Goal: Transaction & Acquisition: Download file/media

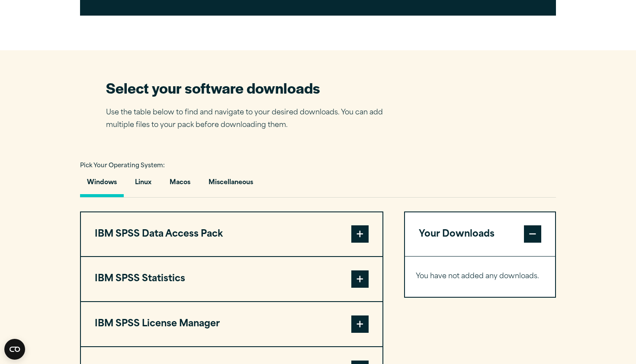
scroll to position [523, 0]
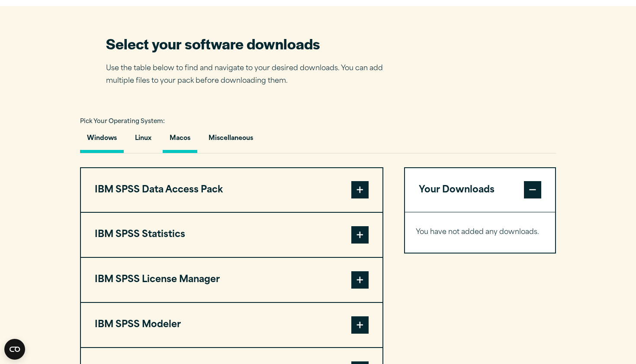
click at [181, 153] on button "Macos" at bounding box center [180, 140] width 35 height 25
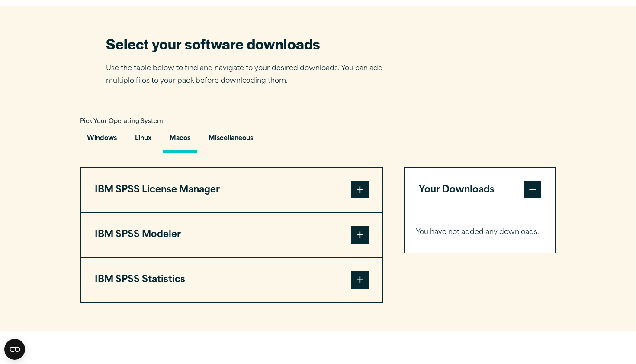
click at [196, 292] on button "IBM SPSS Statistics" at bounding box center [232, 279] width 302 height 44
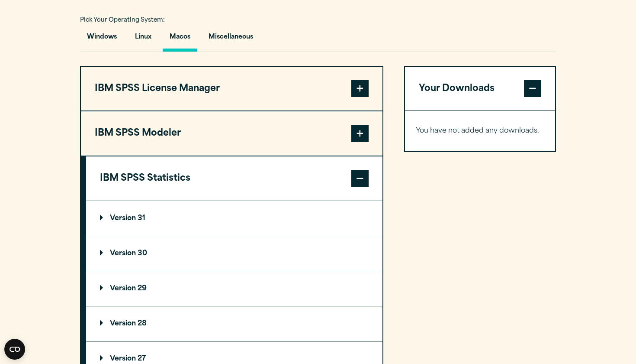
scroll to position [635, 0]
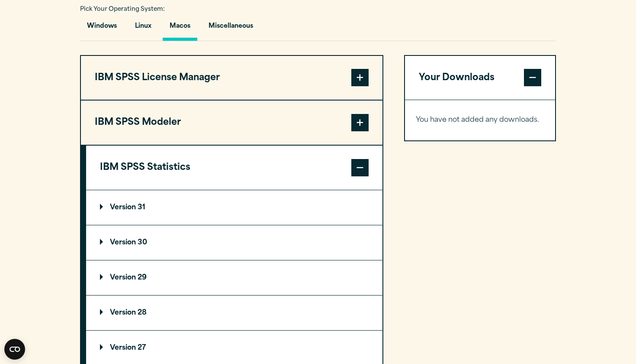
click at [140, 211] on p "Version 31" at bounding box center [122, 207] width 45 height 7
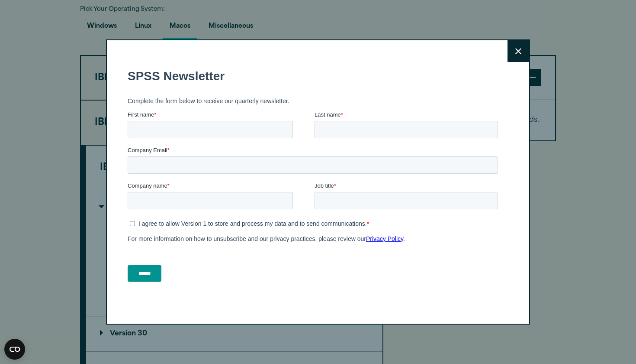
click at [268, 53] on icon at bounding box center [518, 51] width 6 height 6
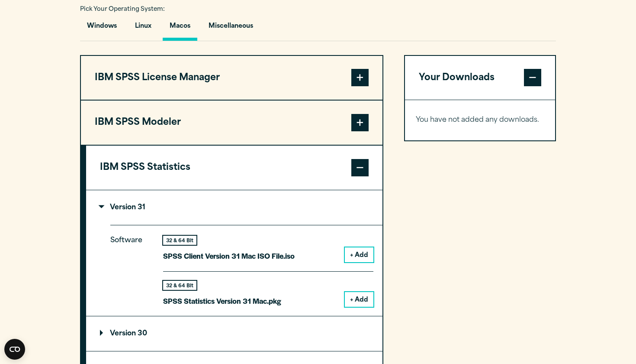
click at [268, 306] on button "+ Add" at bounding box center [359, 299] width 29 height 15
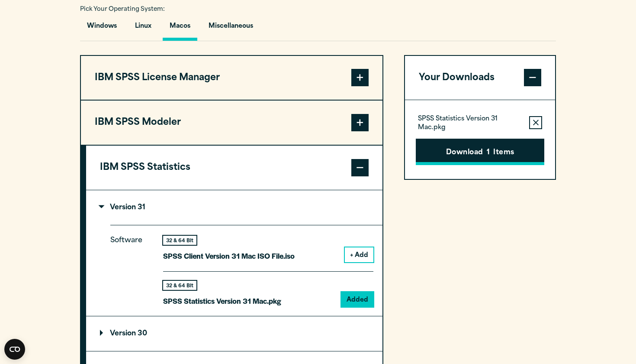
click at [268, 165] on button "Download 1 Items" at bounding box center [480, 151] width 129 height 27
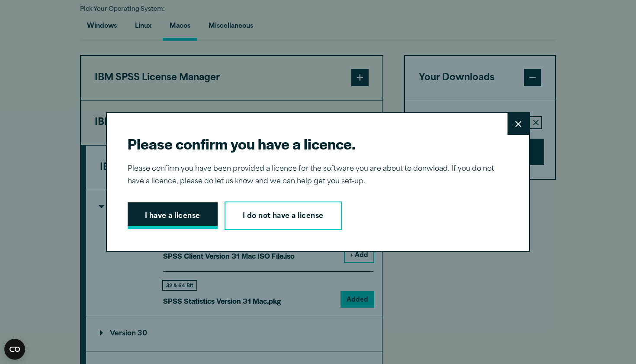
click at [194, 219] on button "I have a license" at bounding box center [173, 215] width 90 height 27
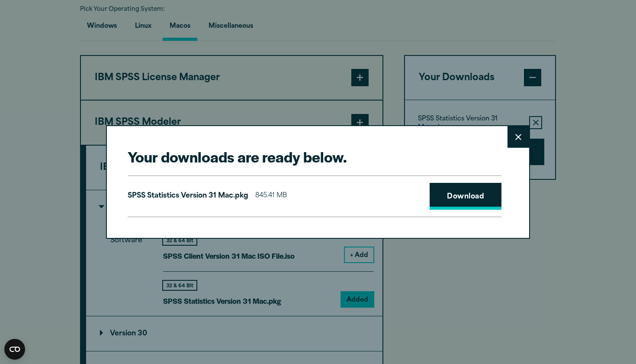
click at [268, 200] on link "Download" at bounding box center [466, 196] width 72 height 27
click at [268, 311] on div "Your downloads are ready below. Close SPSS Statistics Version 31 Mac.pkg 845.41…" at bounding box center [318, 182] width 636 height 364
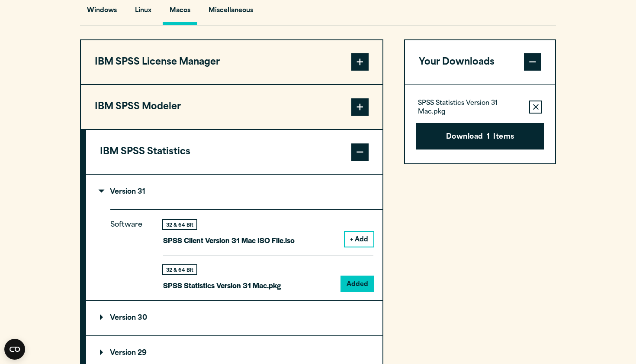
click at [268, 313] on div "Your Downloads SPSS Statistics Version 31 Mac.pkg Remove this item from your so…" at bounding box center [480, 258] width 152 height 438
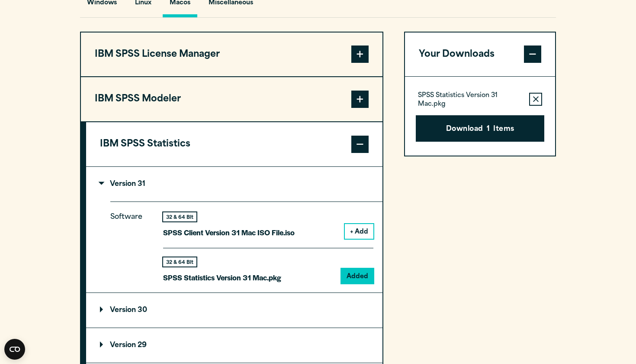
click at [268, 21] on div "Close" at bounding box center [318, 182] width 636 height 364
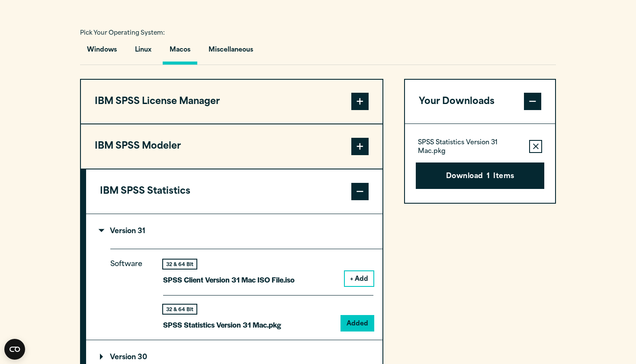
scroll to position [615, 0]
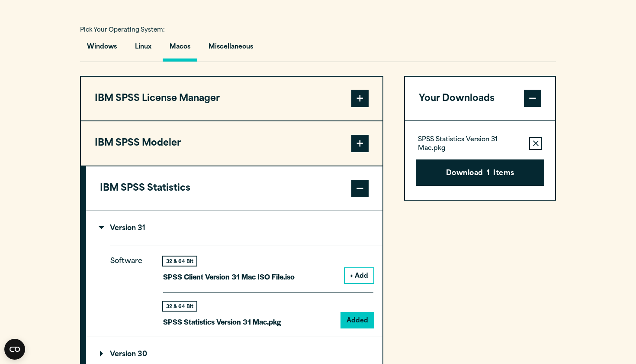
click at [268, 197] on span at bounding box center [359, 188] width 17 height 17
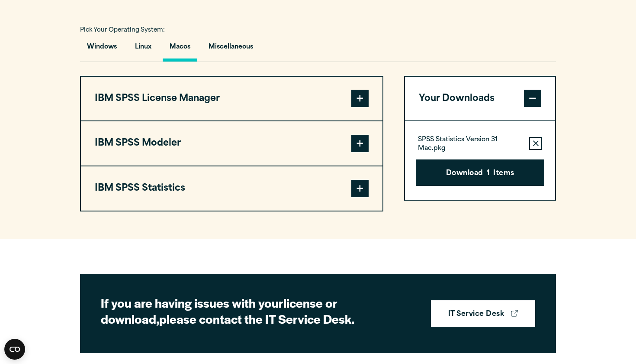
click at [183, 60] on button "Macos" at bounding box center [180, 49] width 35 height 25
click at [186, 61] on button "Macos" at bounding box center [180, 49] width 35 height 25
click at [101, 61] on button "Windows" at bounding box center [102, 49] width 44 height 25
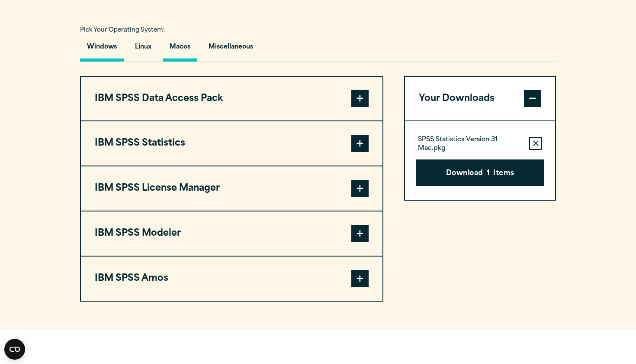
click at [167, 61] on button "Macos" at bounding box center [180, 49] width 35 height 25
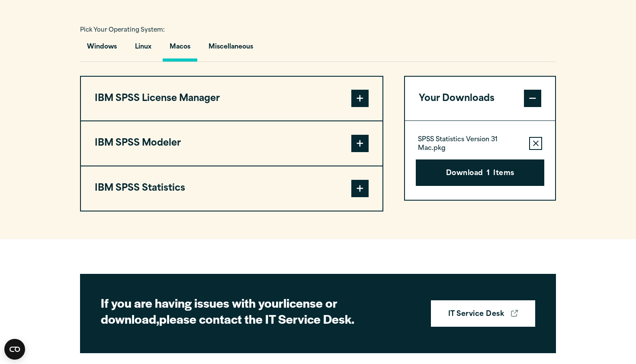
click at [171, 210] on button "IBM SPSS Statistics" at bounding box center [232, 188] width 302 height 44
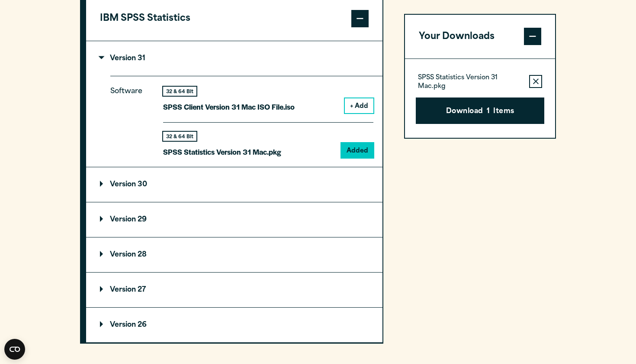
scroll to position [789, 0]
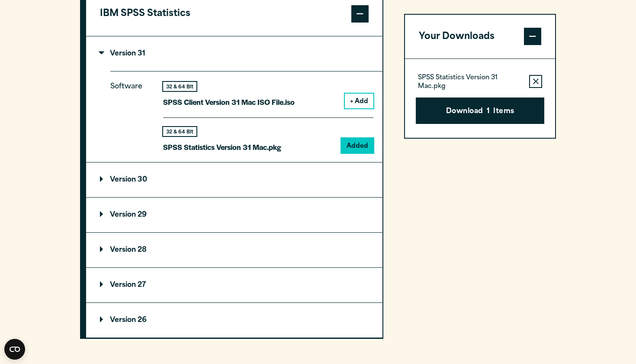
click at [171, 197] on summary "Version 30" at bounding box center [234, 179] width 296 height 35
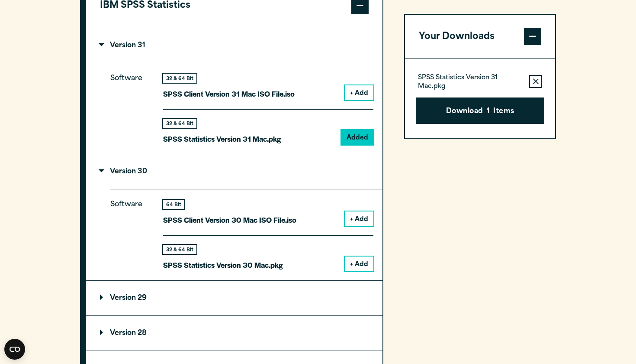
scroll to position [798, 0]
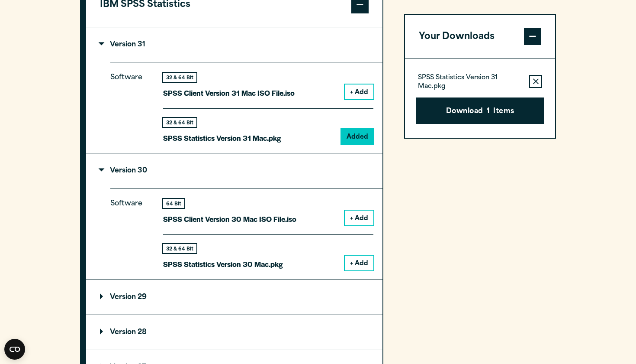
click at [268, 270] on button "+ Add" at bounding box center [359, 262] width 29 height 15
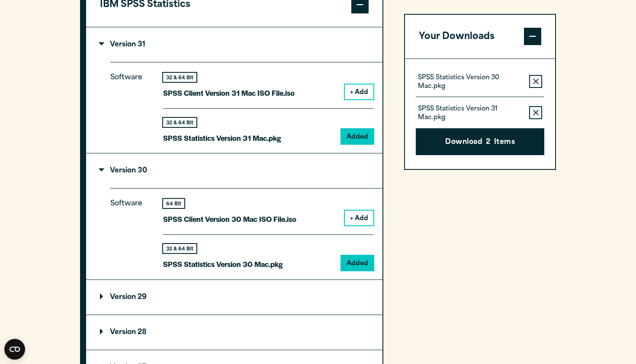
click at [268, 110] on icon "button" at bounding box center [536, 113] width 6 height 6
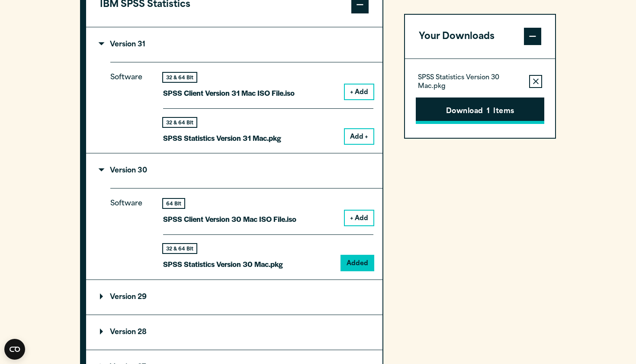
click at [268, 106] on button "Download 1 Items" at bounding box center [480, 110] width 129 height 27
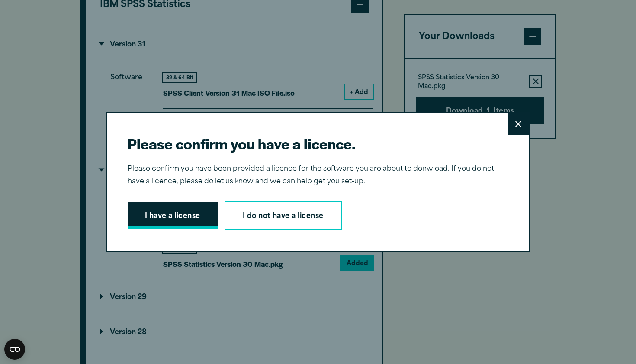
click at [187, 211] on button "I have a license" at bounding box center [173, 215] width 90 height 27
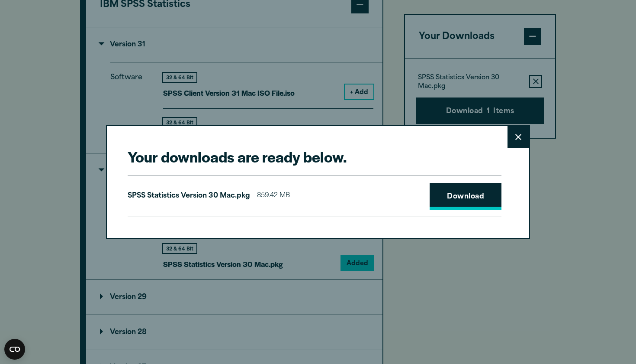
click at [268, 189] on link "Download" at bounding box center [466, 196] width 72 height 27
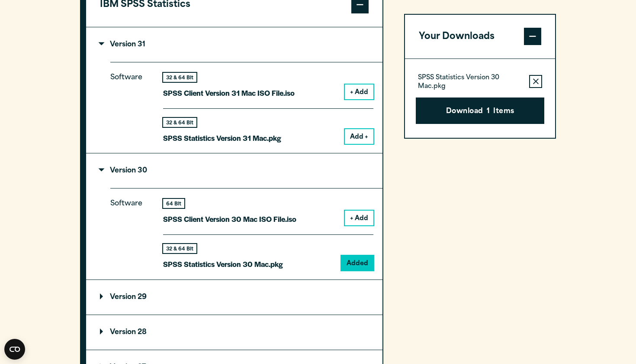
click at [268, 67] on div "Your downloads are ready below. Close SPSS Statistics Version 30 Mac.pkg 859.42…" at bounding box center [318, 182] width 636 height 364
